Goal: Information Seeking & Learning: Learn about a topic

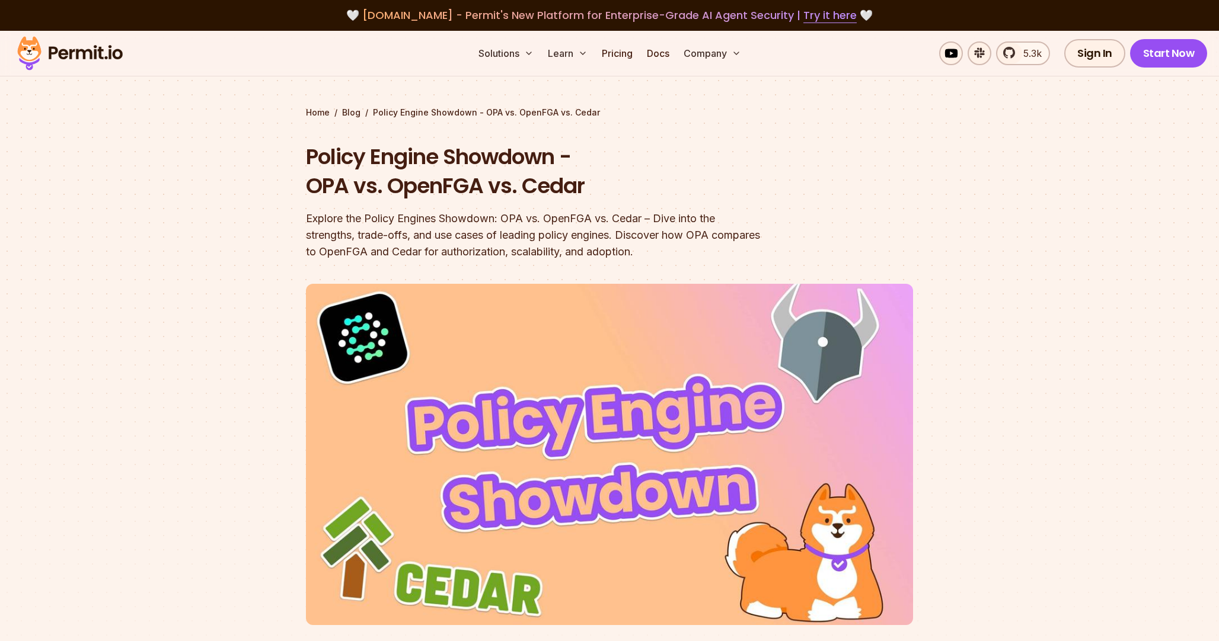
scroll to position [935, 0]
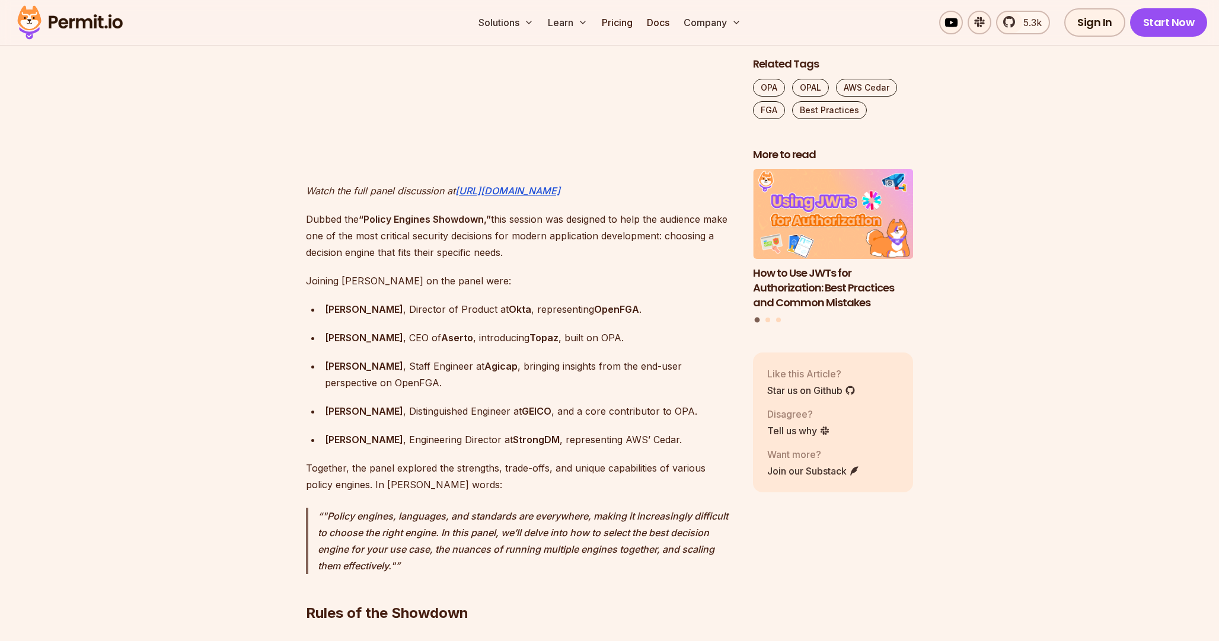
click at [573, 330] on div "[PERSON_NAME] , CEO of Aserto , introducing Topaz , built on OPA." at bounding box center [529, 338] width 409 height 17
click at [571, 330] on div "[PERSON_NAME] , CEO of Aserto , introducing Topaz , built on OPA." at bounding box center [529, 338] width 409 height 17
click at [588, 330] on div "[PERSON_NAME] , CEO of Aserto , introducing Topaz , built on OPA." at bounding box center [529, 338] width 409 height 17
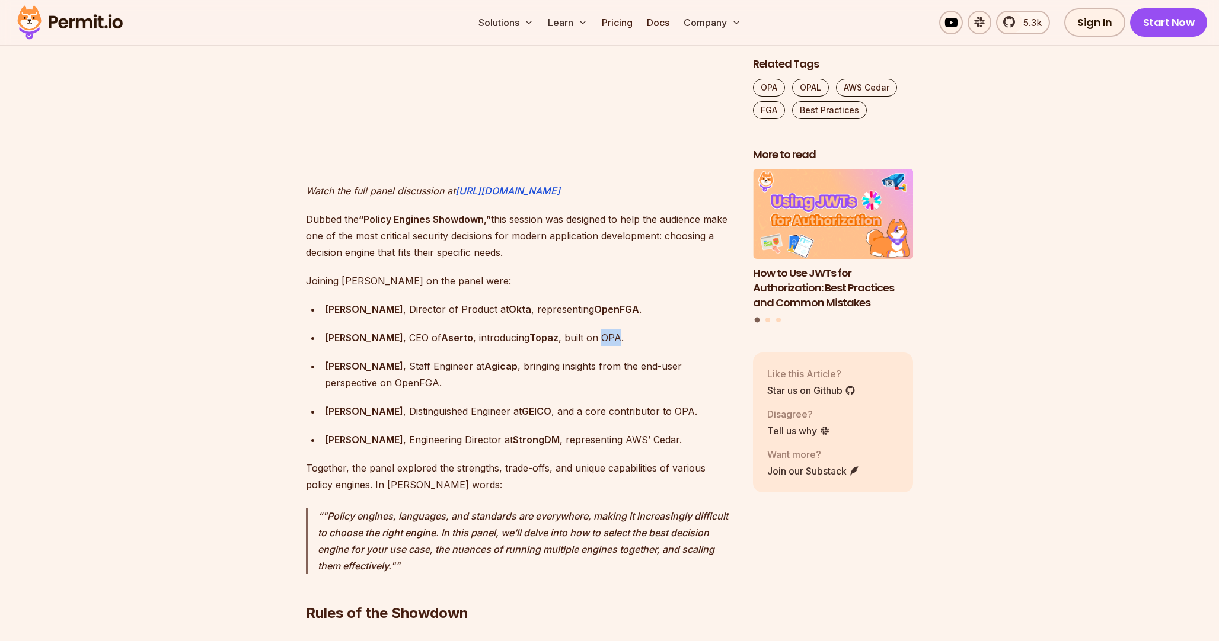
click at [588, 330] on div "[PERSON_NAME] , CEO of Aserto , introducing Topaz , built on OPA." at bounding box center [529, 338] width 409 height 17
copy div "OPA"
click at [612, 304] on strong "OpenFGA" at bounding box center [616, 310] width 45 height 12
copy strong "OpenFGA"
